Goal: Information Seeking & Learning: Learn about a topic

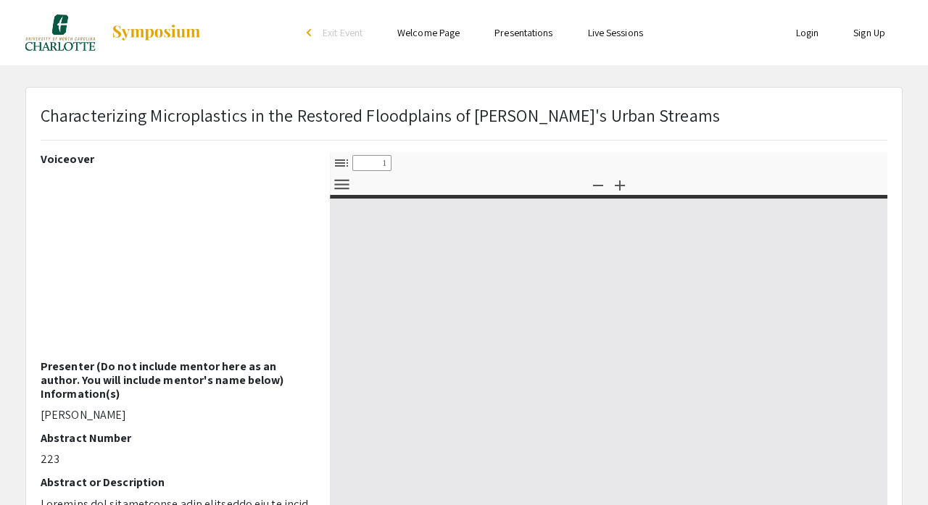
select select "custom"
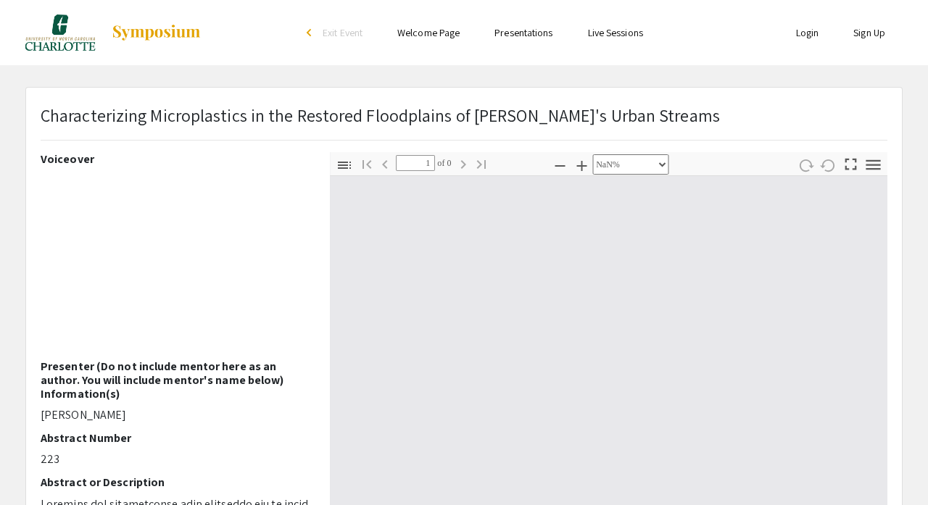
type input "0"
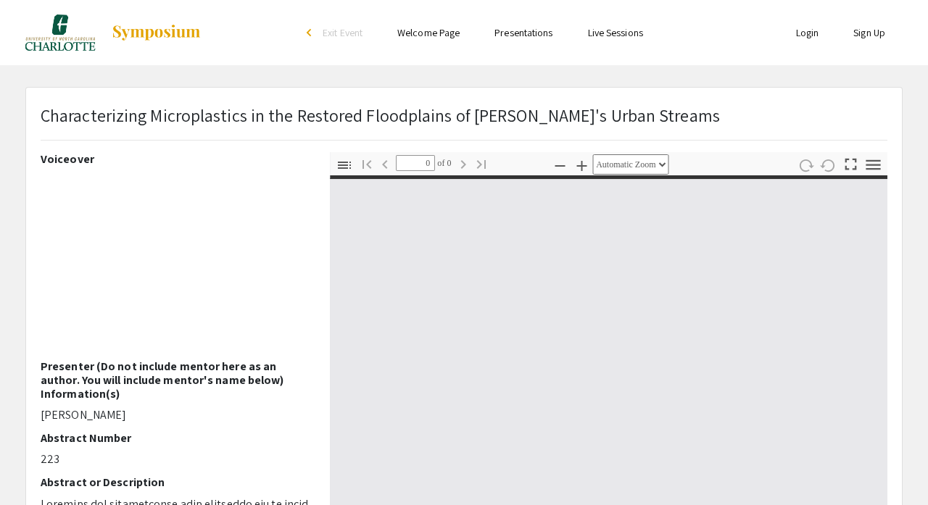
select select "custom"
type input "1"
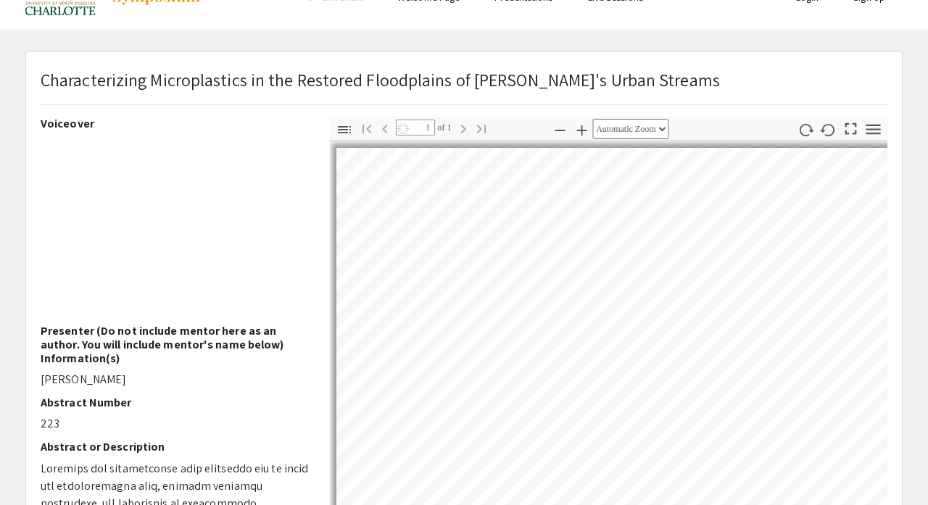
select select "custom"
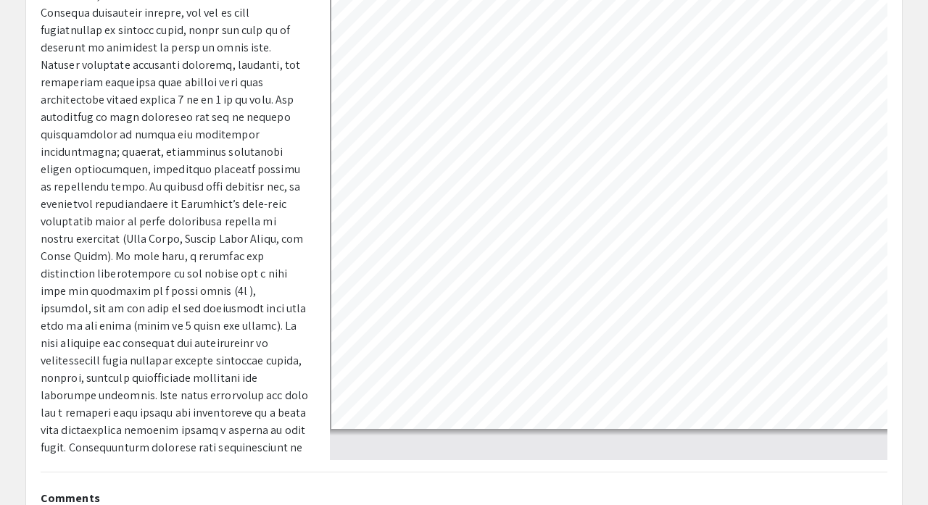
scroll to position [345, 0]
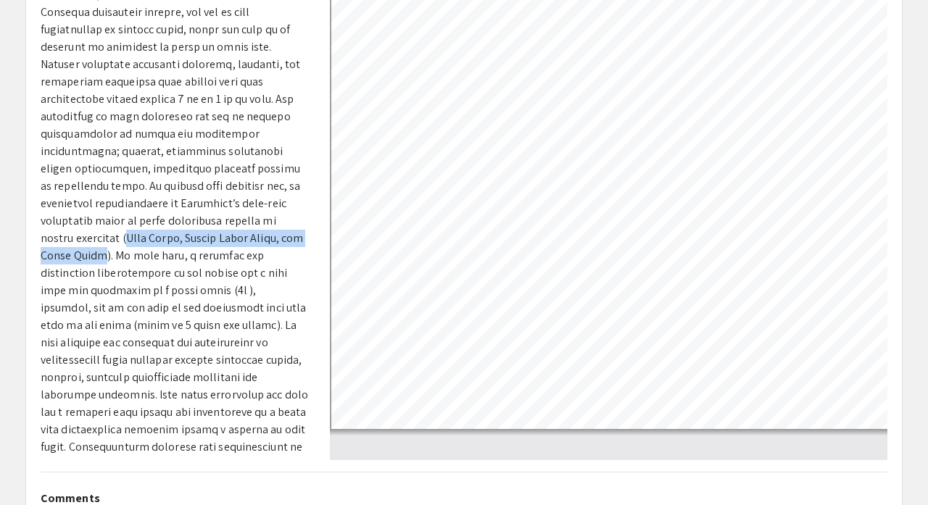
drag, startPoint x: 91, startPoint y: 216, endPoint x: 69, endPoint y: 231, distance: 27.1
click at [69, 231] on p at bounding box center [174, 229] width 267 height 557
copy p "[PERSON_NAME] River, [GEOGRAPHIC_DATA], and [PERSON_NAME][GEOGRAPHIC_DATA]"
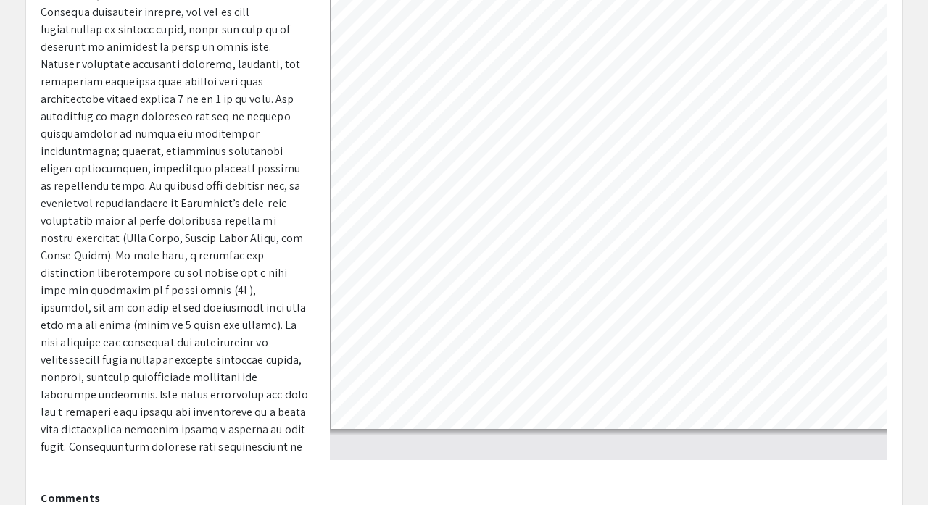
click at [105, 178] on p at bounding box center [174, 229] width 267 height 557
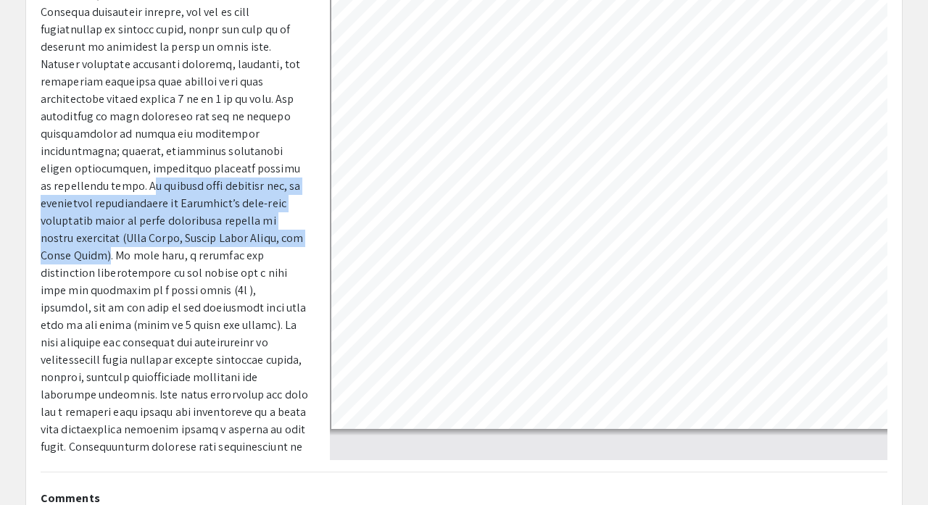
drag, startPoint x: 129, startPoint y: 162, endPoint x: 70, endPoint y: 233, distance: 92.2
click at [70, 233] on p at bounding box center [174, 229] width 267 height 557
copy p "o address this research gap, we quantified microplastics in [GEOGRAPHIC_DATA]’s…"
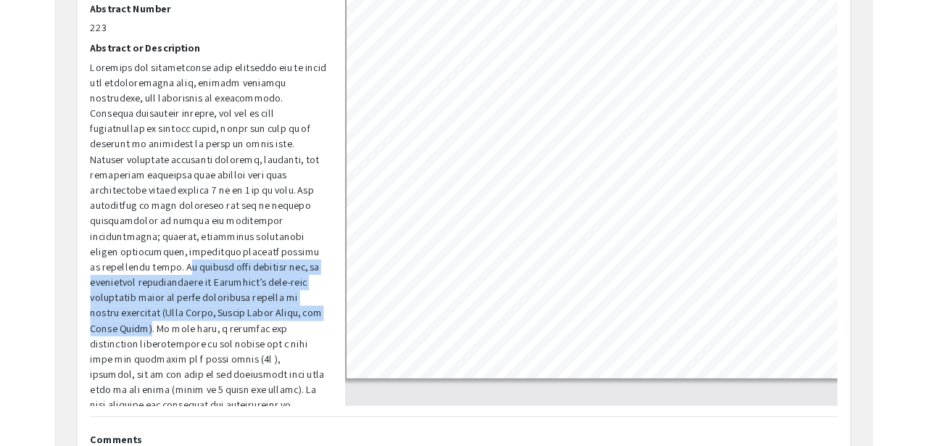
scroll to position [227, 0]
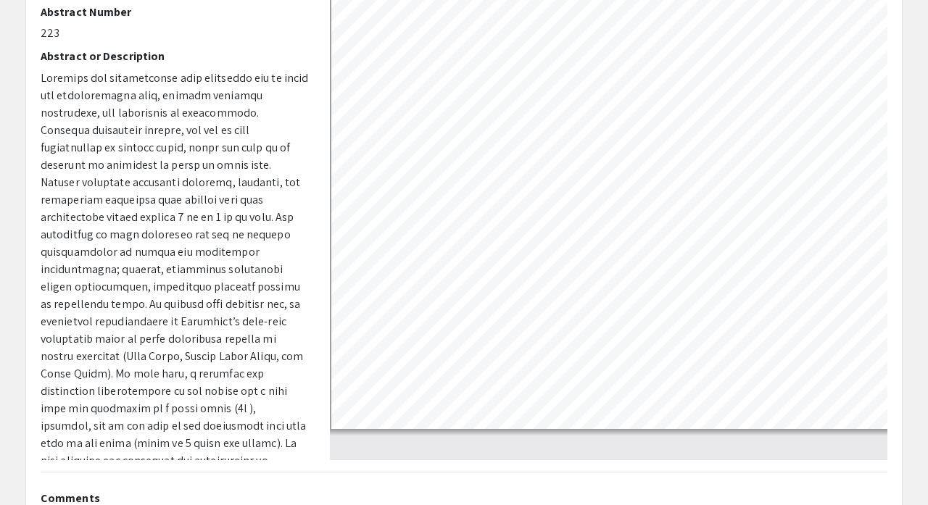
click at [207, 107] on p at bounding box center [174, 348] width 267 height 557
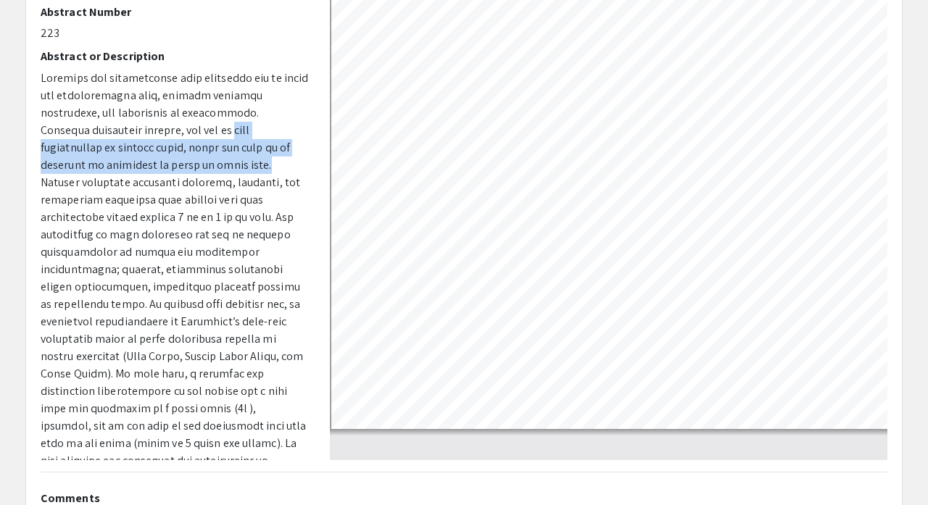
drag, startPoint x: 141, startPoint y: 126, endPoint x: 141, endPoint y: 162, distance: 36.2
click at [141, 162] on p at bounding box center [174, 348] width 267 height 557
copy p "mass accumulation of plastic waste, which can take up to hundreds to thousands …"
